Goal: Task Accomplishment & Management: Complete application form

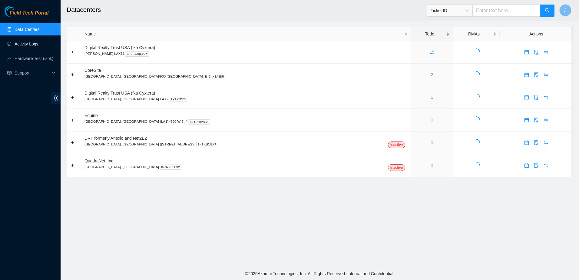
click at [35, 45] on link "Activity Logs" at bounding box center [27, 43] width 24 height 5
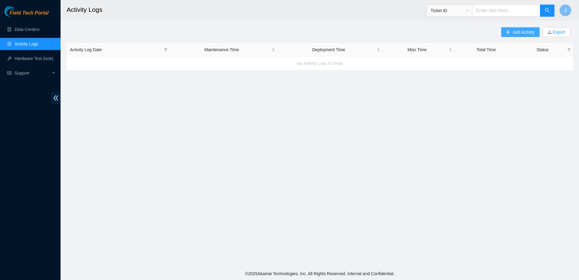
click at [513, 35] on span "Add Activity" at bounding box center [524, 32] width 22 height 7
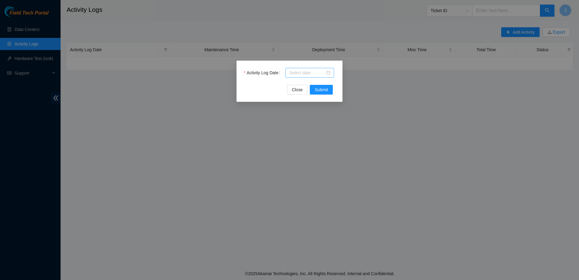
click at [300, 74] on input "Activity Log Date" at bounding box center [307, 72] width 36 height 7
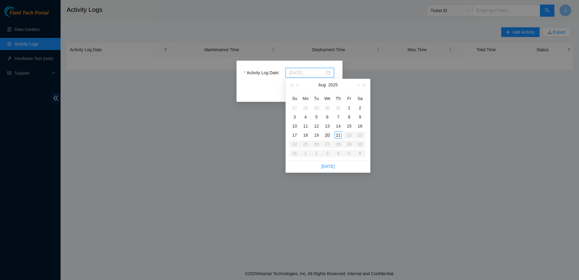
type input "2025-08-20"
click at [327, 133] on div "20" at bounding box center [327, 134] width 7 height 7
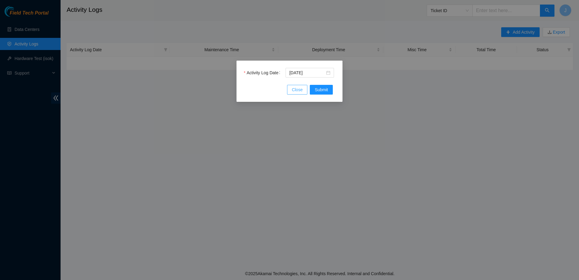
click at [290, 93] on button "Close" at bounding box center [297, 90] width 21 height 10
